Goal: Task Accomplishment & Management: Use online tool/utility

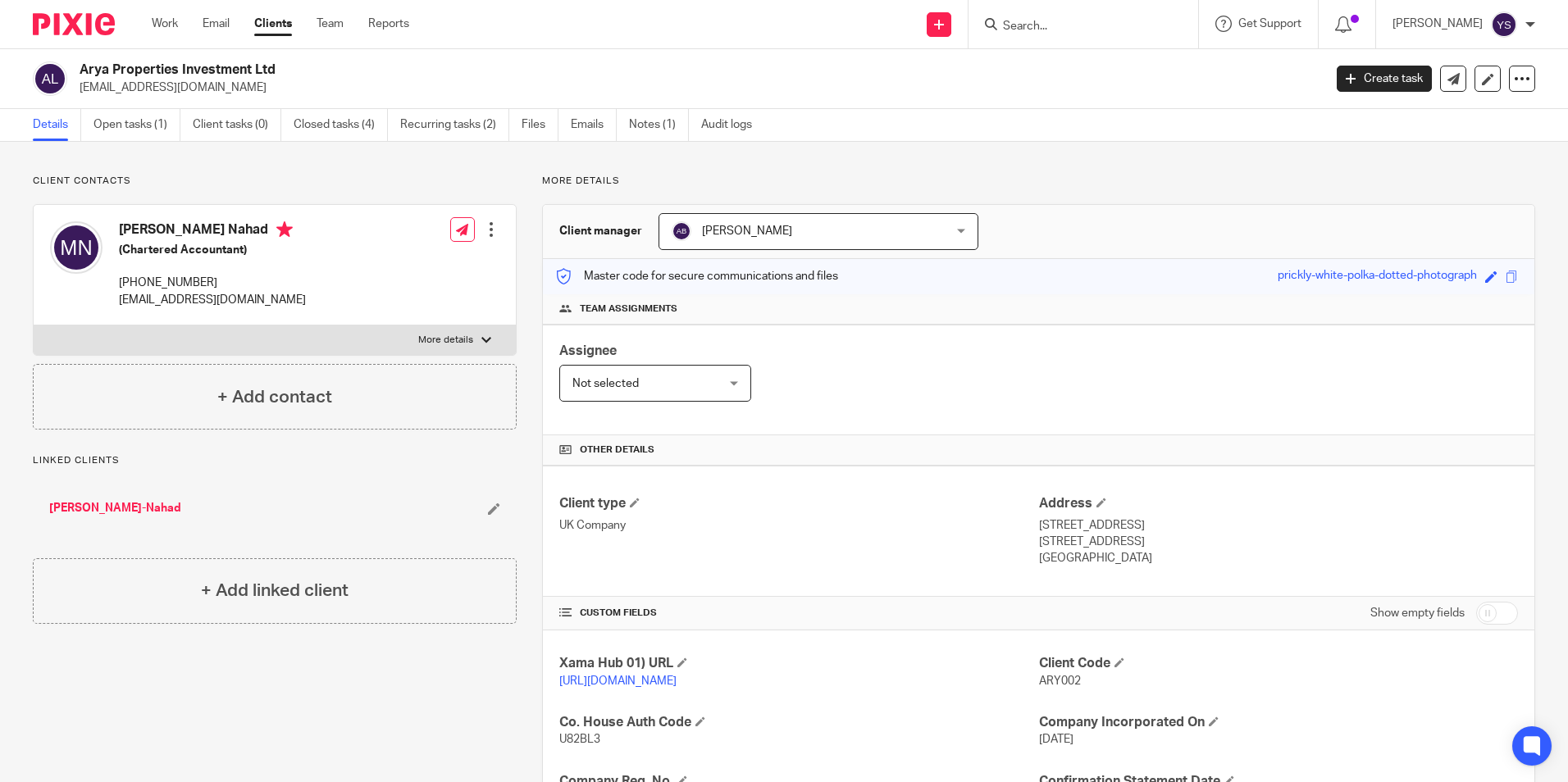
scroll to position [276, 0]
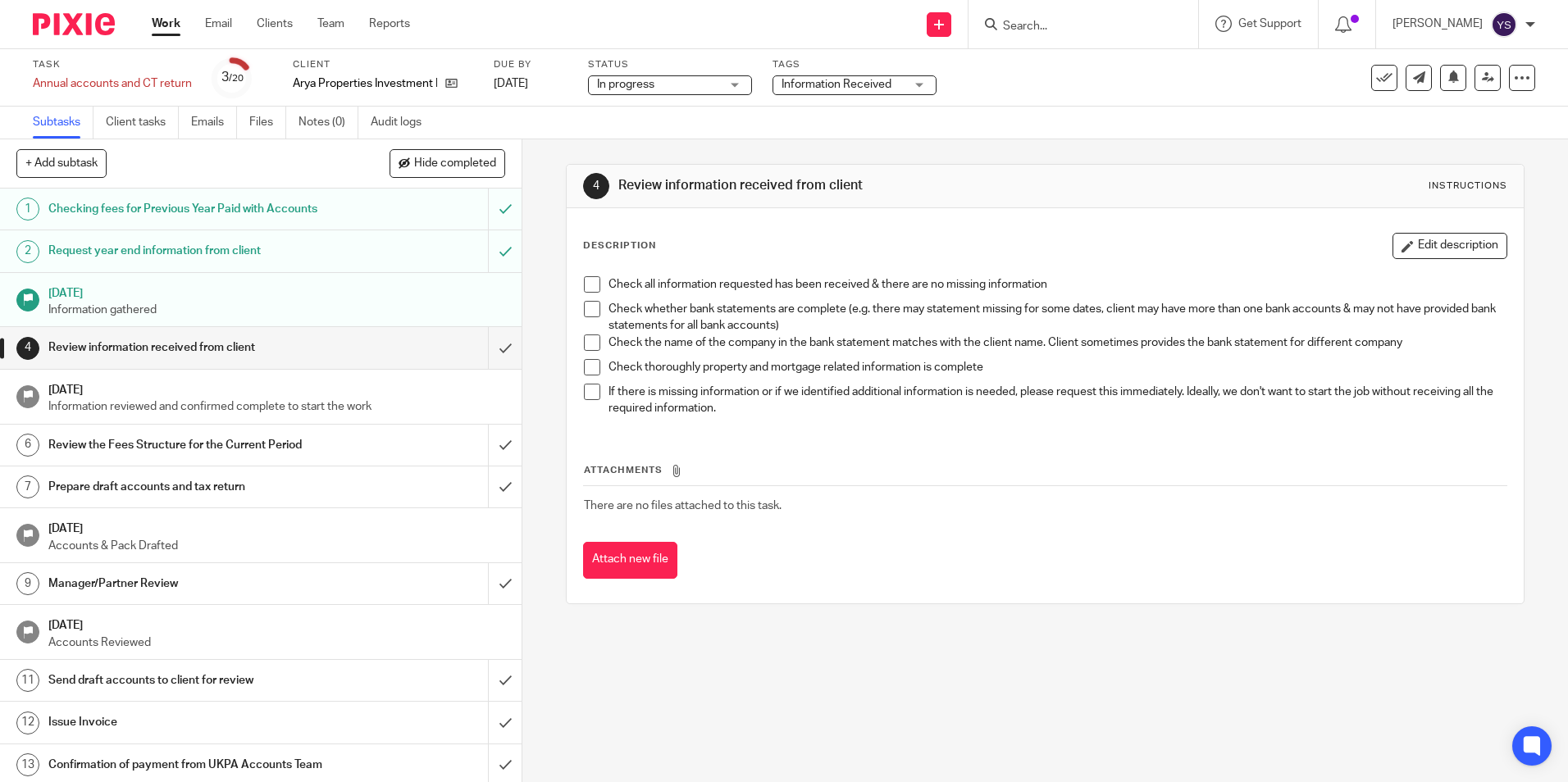
click at [587, 286] on span at bounding box center [592, 285] width 17 height 17
click at [584, 309] on span at bounding box center [592, 309] width 17 height 17
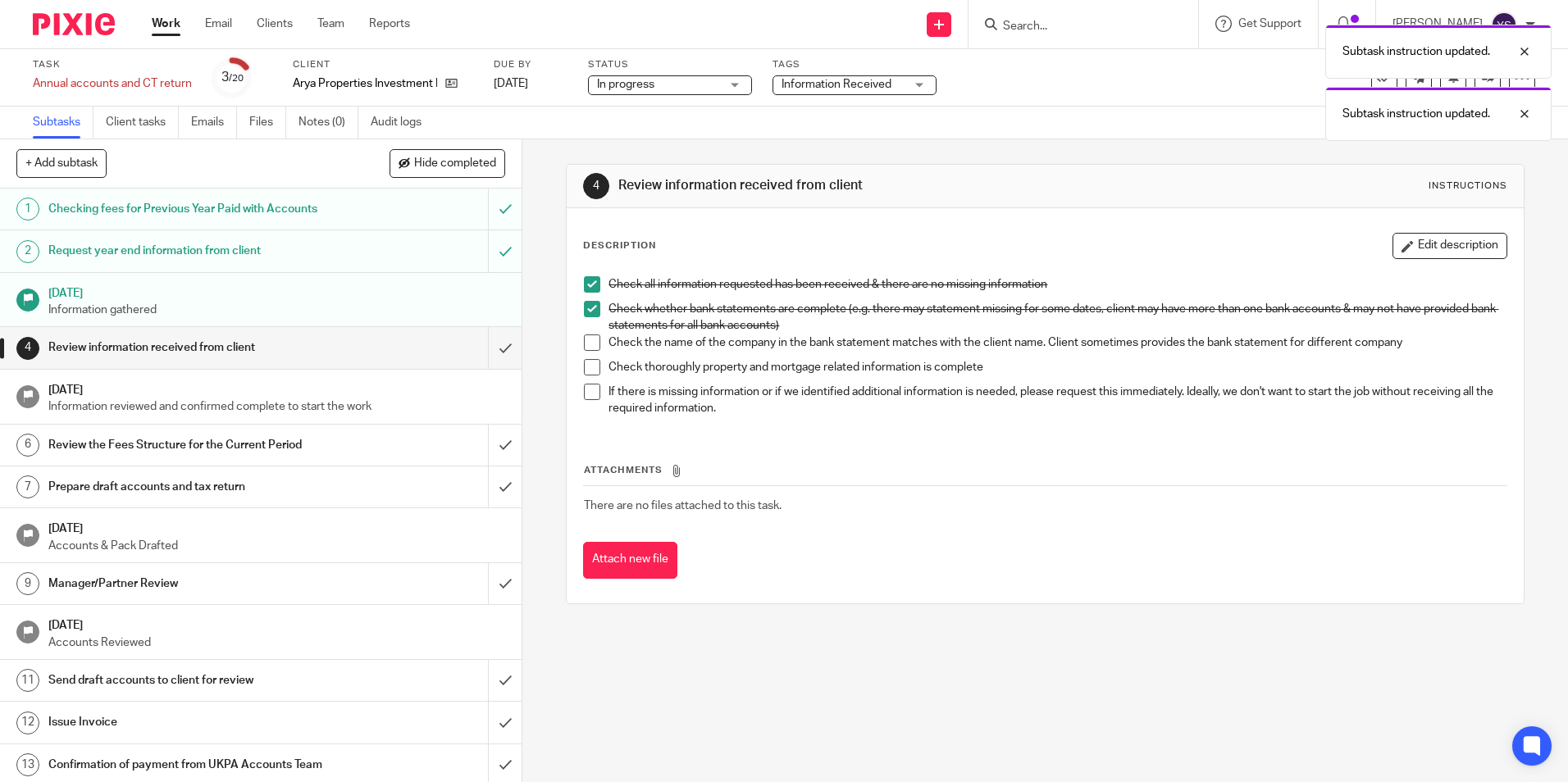
click at [589, 344] on span at bounding box center [592, 343] width 17 height 17
click at [592, 381] on li "Check thoroughly property and mortgage related information is complete" at bounding box center [1045, 371] width 921 height 25
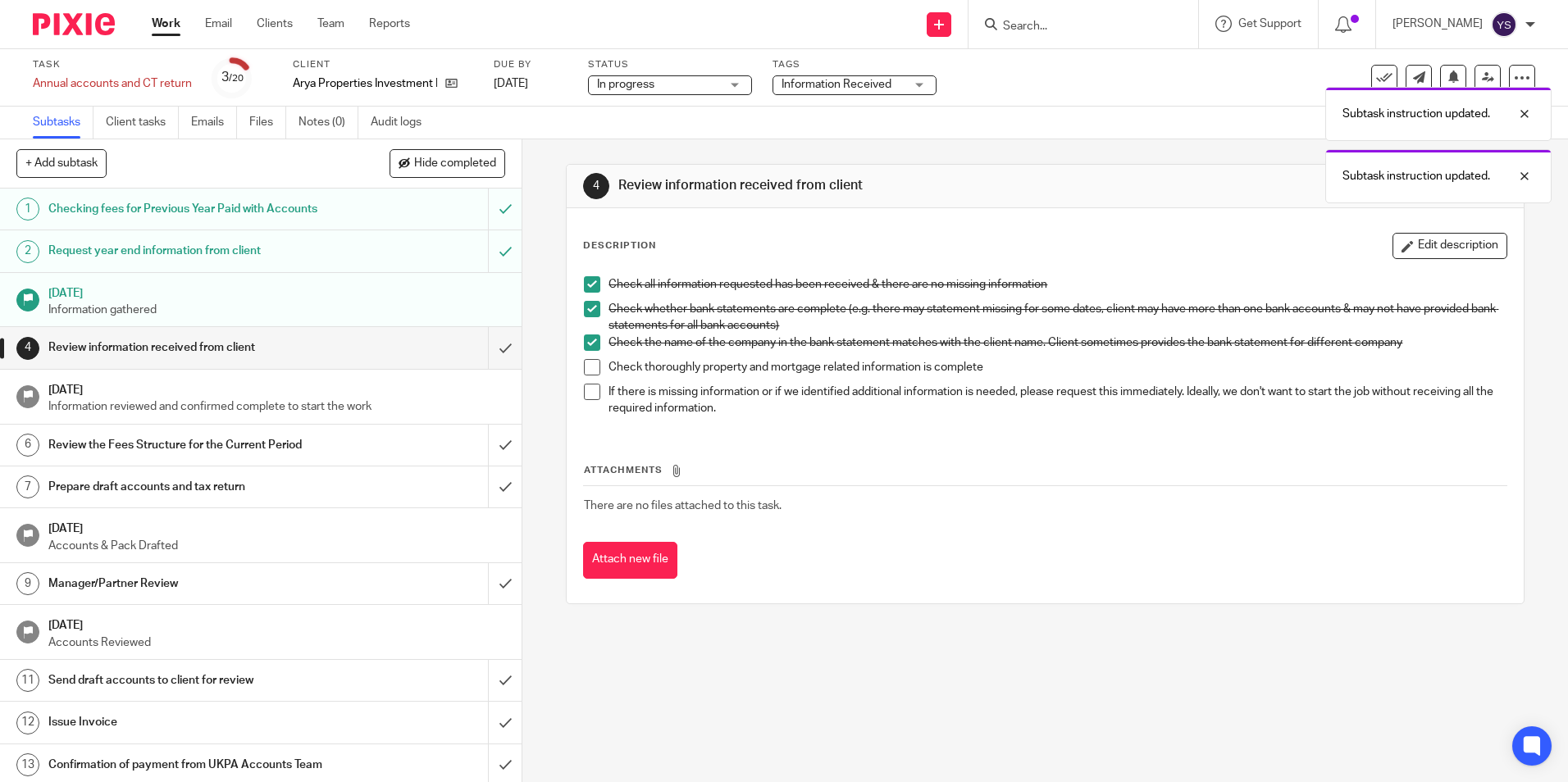
click at [590, 368] on span at bounding box center [592, 368] width 17 height 17
click at [589, 391] on span at bounding box center [592, 391] width 17 height 17
click at [161, 22] on link "Work" at bounding box center [166, 24] width 29 height 17
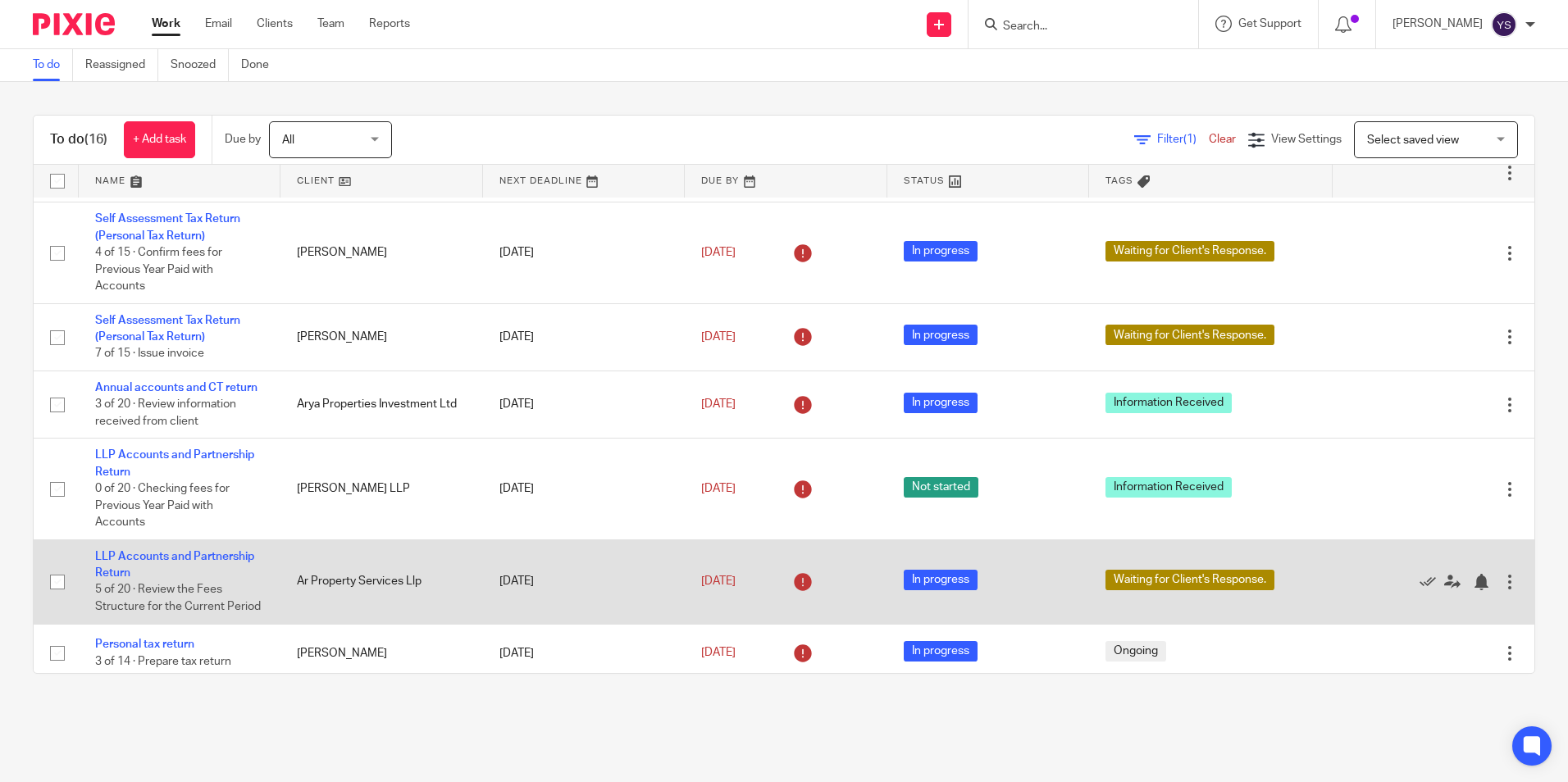
scroll to position [151, 0]
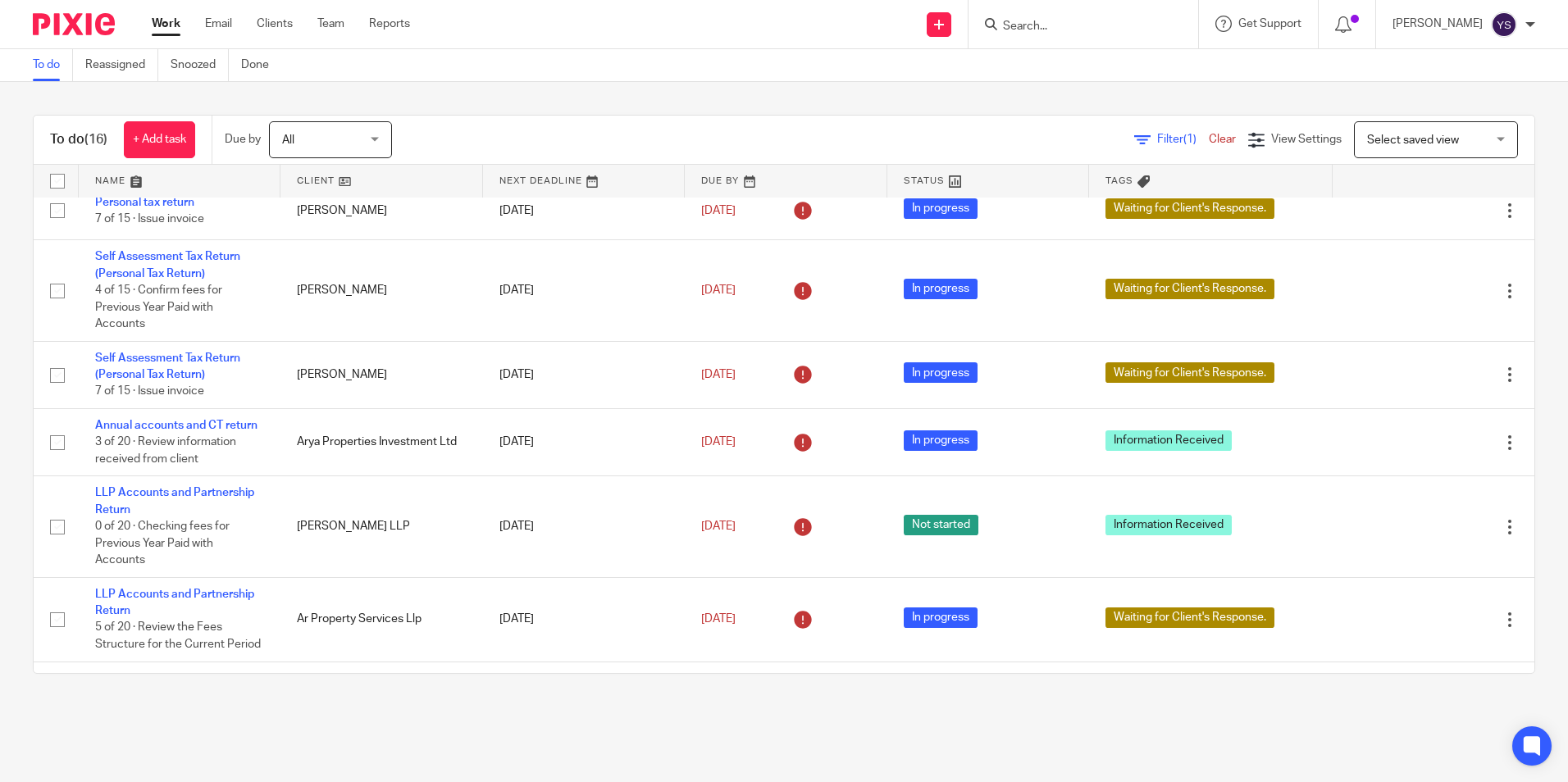
click at [1059, 41] on div at bounding box center [1082, 24] width 229 height 49
click at [1055, 33] on input "Search" at bounding box center [1075, 27] width 147 height 15
type input "[PERSON_NAME]"
drag, startPoint x: 763, startPoint y: 68, endPoint x: 1313, endPoint y: 11, distance: 552.9
click at [766, 68] on div "To do Reassigned Snoozed Done" at bounding box center [784, 65] width 1568 height 33
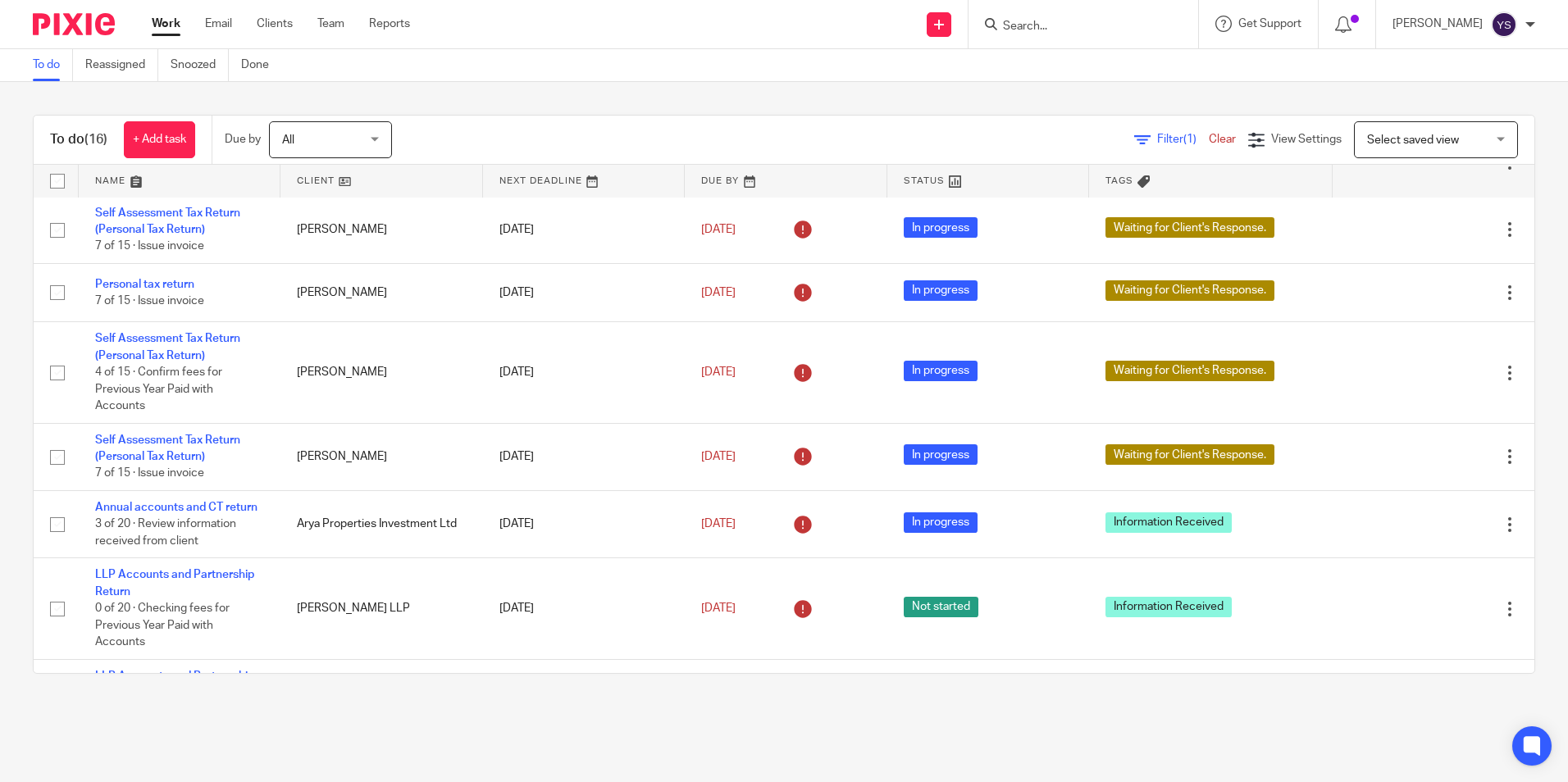
scroll to position [0, 0]
